Goal: Navigation & Orientation: Find specific page/section

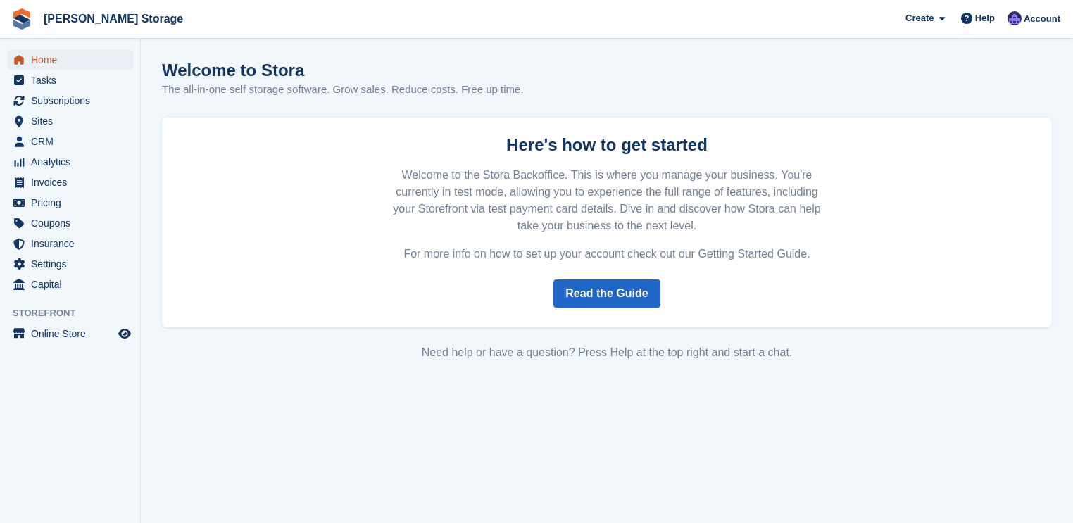
click at [90, 59] on span "Home" at bounding box center [73, 60] width 84 height 20
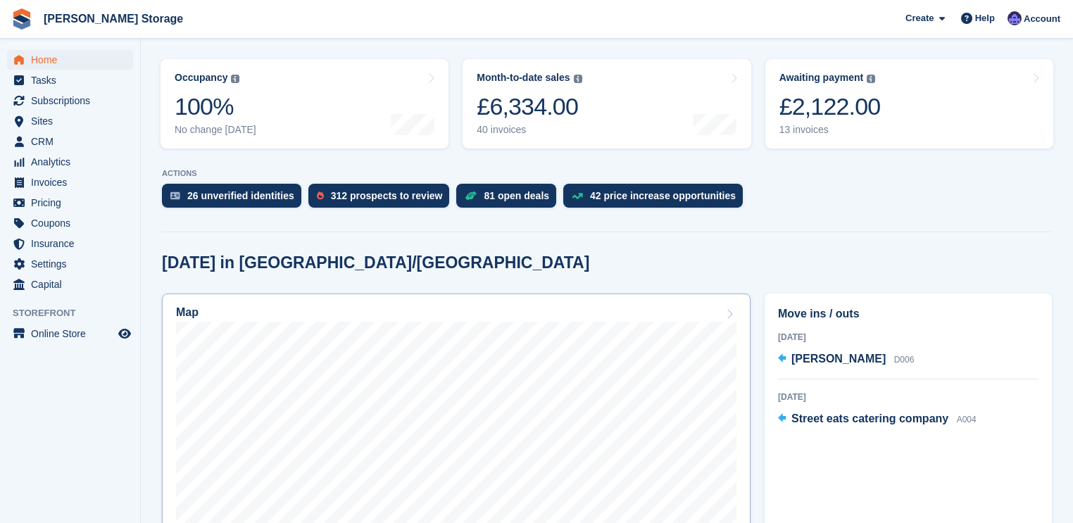
scroll to position [169, 0]
